Goal: Book appointment/travel/reservation

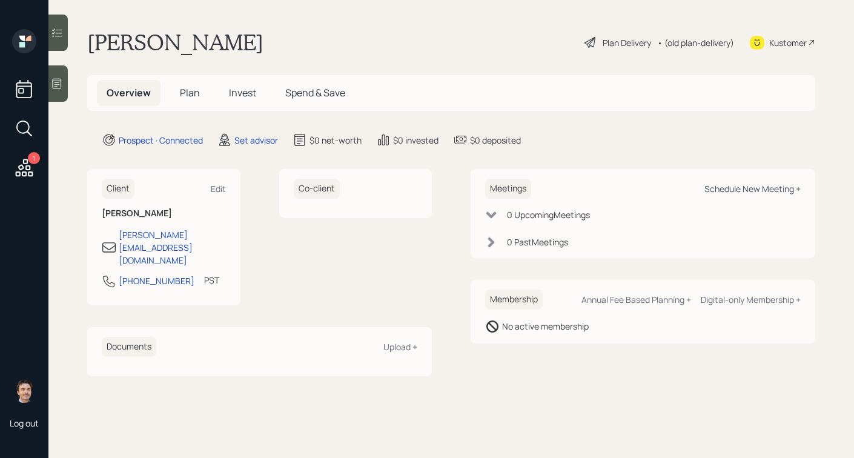
click at [733, 193] on div "Schedule New Meeting +" at bounding box center [752, 189] width 96 height 12
select select "round-[PERSON_NAME]"
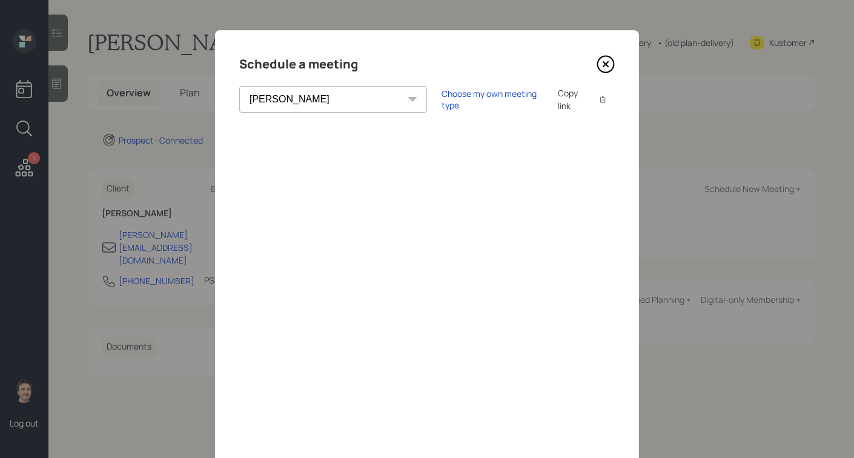
scroll to position [25, 0]
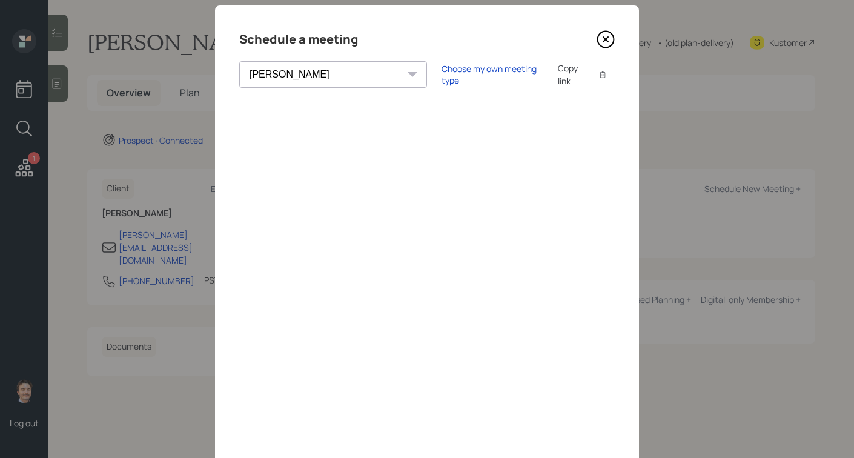
click at [601, 38] on icon at bounding box center [606, 39] width 18 height 18
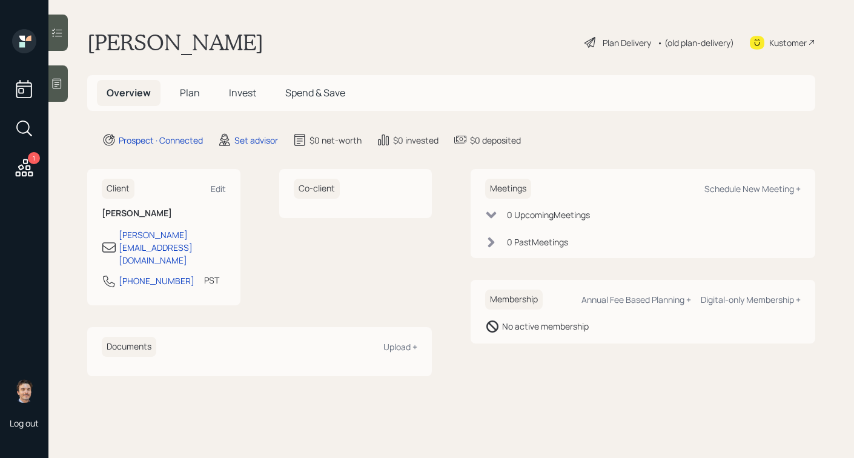
click at [64, 83] on div at bounding box center [57, 83] width 19 height 36
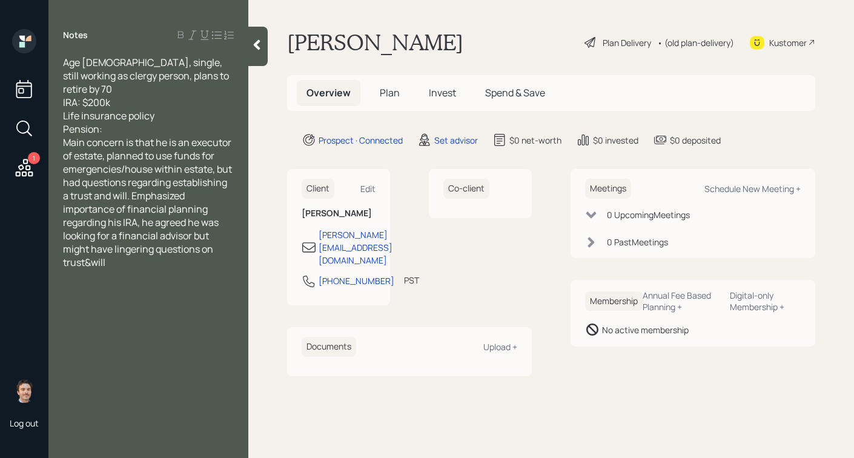
click at [190, 122] on div "Pension:" at bounding box center [148, 128] width 171 height 13
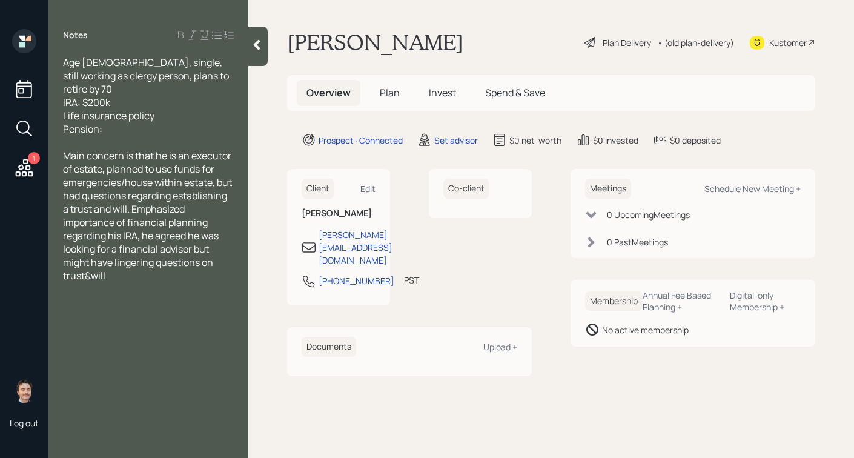
click at [254, 50] on icon at bounding box center [257, 45] width 12 height 12
